Goal: Task Accomplishment & Management: Complete application form

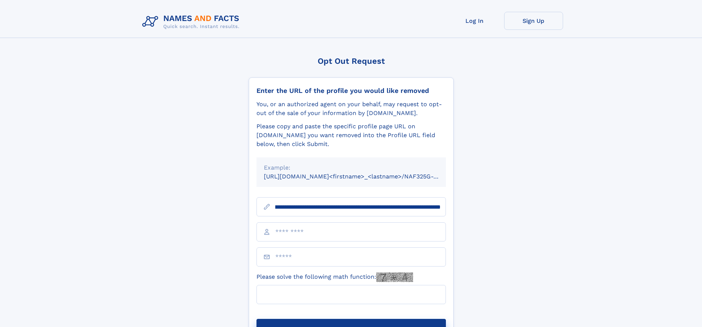
scroll to position [0, 98]
type input "**********"
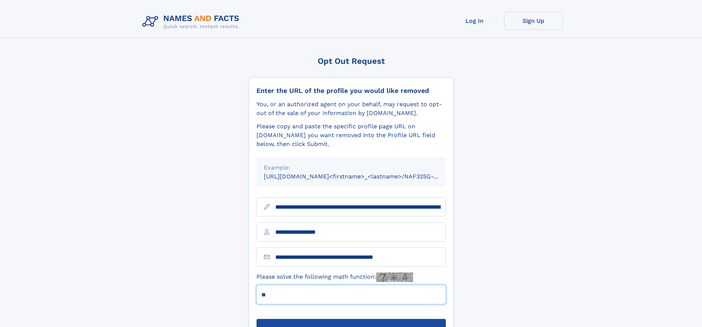
type input "**"
click at [351, 319] on button "Submit Opt Out Request" at bounding box center [350, 331] width 189 height 24
